Goal: Information Seeking & Learning: Learn about a topic

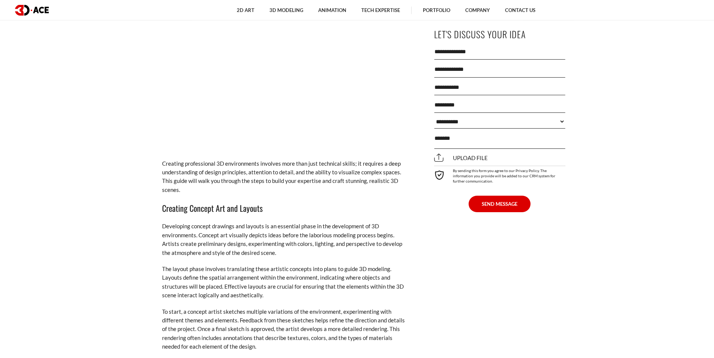
scroll to position [2245, 0]
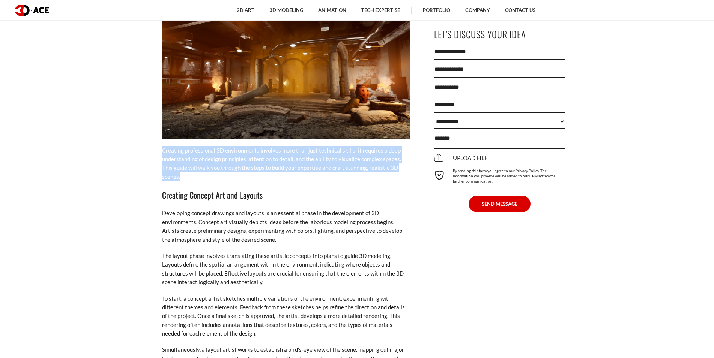
drag, startPoint x: 216, startPoint y: 159, endPoint x: 160, endPoint y: 129, distance: 64.1
copy p "Creating professional 3D environments involves more than just technical skills;…"
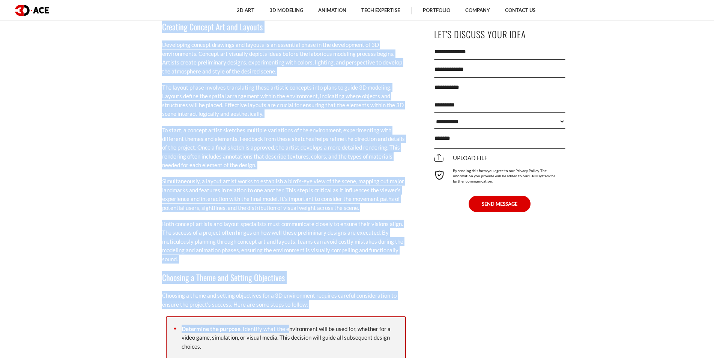
scroll to position [2420, 0]
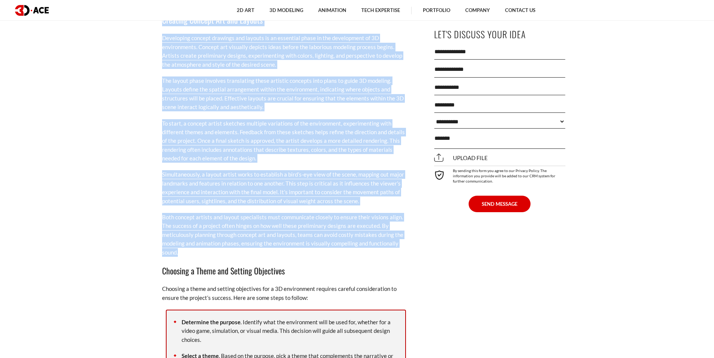
drag, startPoint x: 158, startPoint y: 174, endPoint x: 320, endPoint y: 236, distance: 173.2
copy div "Creating Concept Art and Layouts Developing concept drawings and layouts is an …"
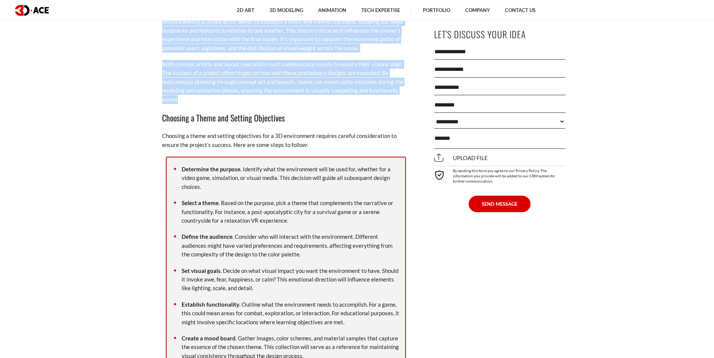
scroll to position [2612, 0]
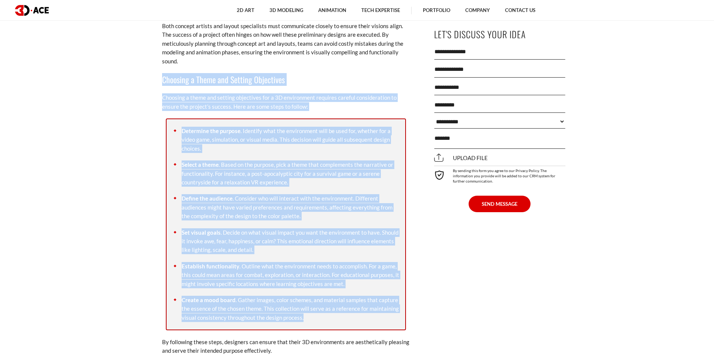
drag, startPoint x: 156, startPoint y: 63, endPoint x: 336, endPoint y: 303, distance: 300.5
click at [336, 303] on div "[DATE] 3D environment design is an essential skill for any designer or artist a…" at bounding box center [286, 218] width 274 height 4906
copy div "Loremips d Sitam con Adipisc Elitseddoe Temporin u labor etd magnaal enimadmini…"
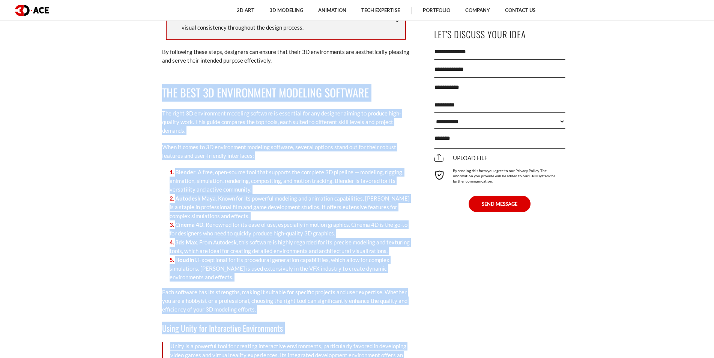
scroll to position [2930, 0]
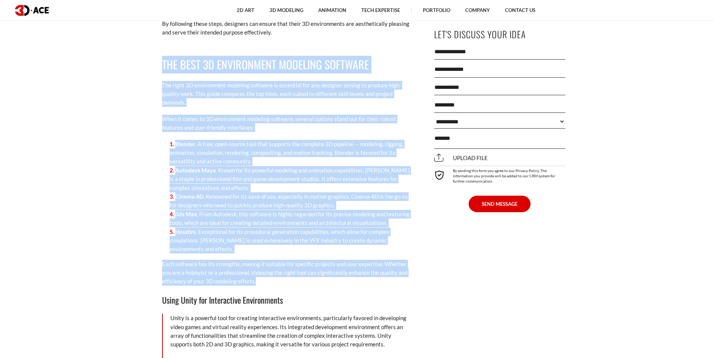
drag, startPoint x: 162, startPoint y: 116, endPoint x: 319, endPoint y: 267, distance: 217.8
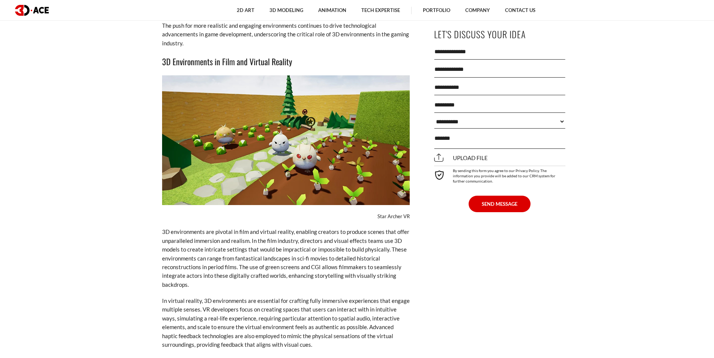
scroll to position [4497, 0]
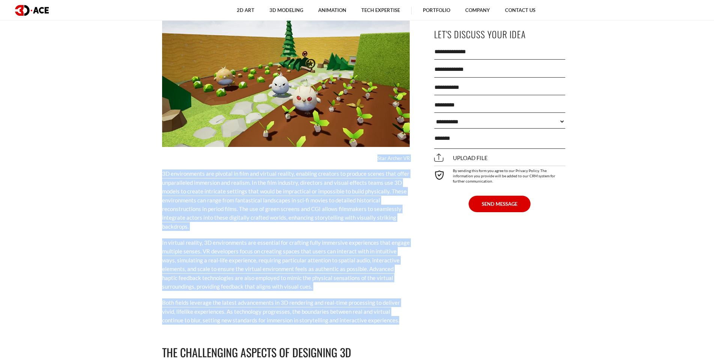
drag, startPoint x: 418, startPoint y: 297, endPoint x: 140, endPoint y: 126, distance: 326.0
copy div "Star [PERSON_NAME] 3D environments are pivotal in film and virtual reality, ena…"
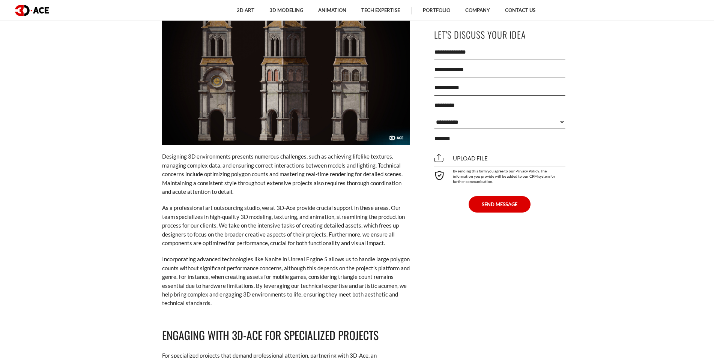
scroll to position [4884, 0]
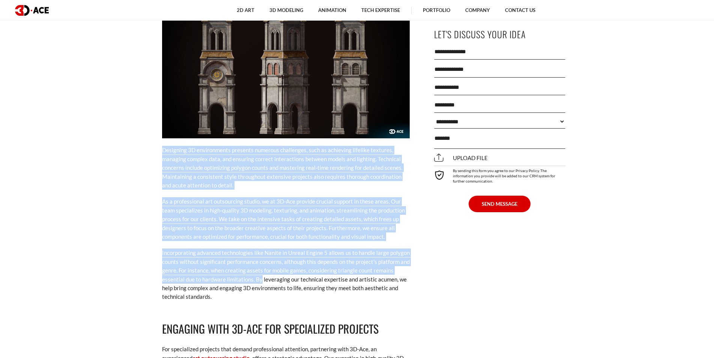
drag, startPoint x: 261, startPoint y: 255, endPoint x: 164, endPoint y: 126, distance: 160.9
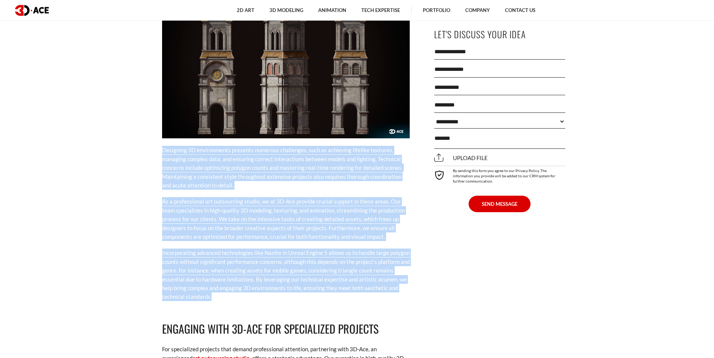
drag, startPoint x: 246, startPoint y: 276, endPoint x: 141, endPoint y: 122, distance: 186.2
copy div "Designing 3D environments presents numerous challenges, such as achieving lifel…"
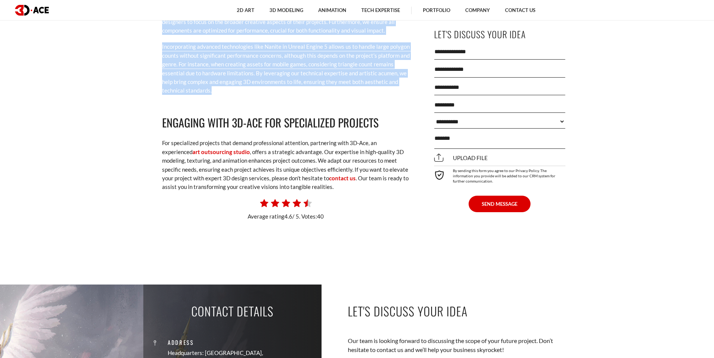
scroll to position [5103, 0]
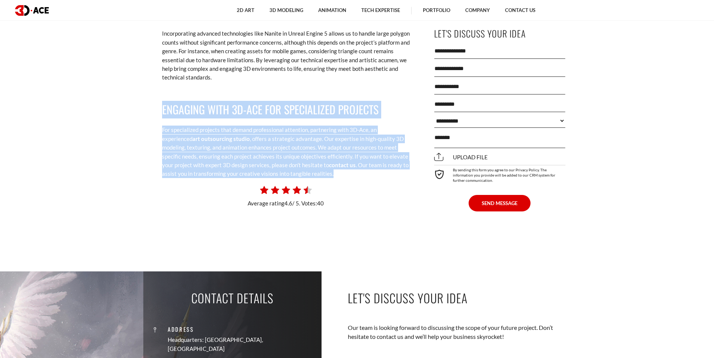
drag, startPoint x: 309, startPoint y: 148, endPoint x: 149, endPoint y: 71, distance: 177.3
copy div "Engaging with 3D-Ace for Specialized Projects For specialized projects that dem…"
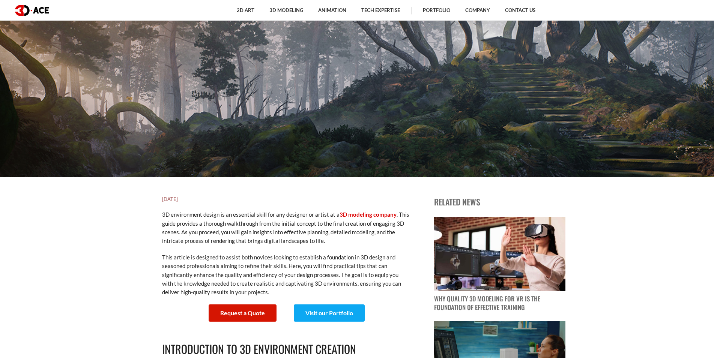
scroll to position [200, 0]
